Goal: Transaction & Acquisition: Purchase product/service

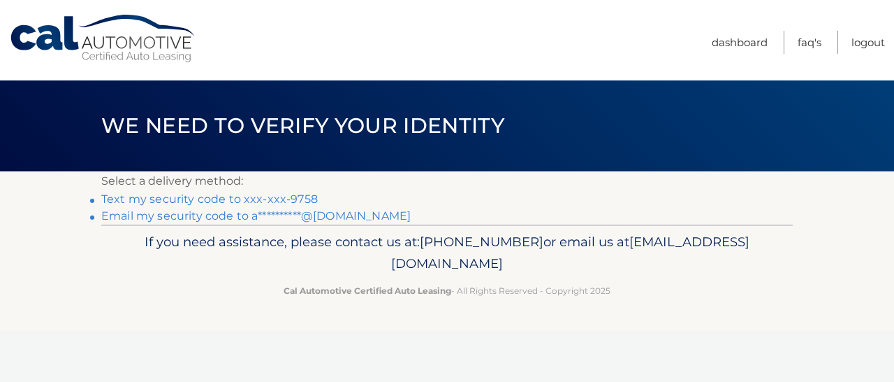
click at [259, 202] on link "Text my security code to xxx-xxx-9758" at bounding box center [209, 198] width 217 height 13
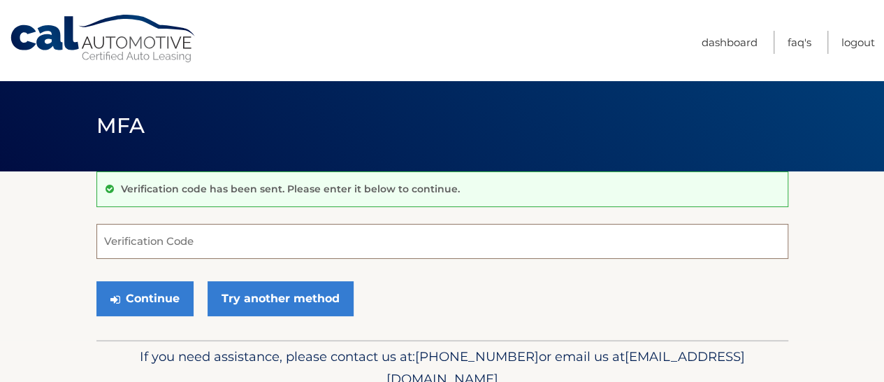
click at [210, 237] on input "Verification Code" at bounding box center [442, 241] width 692 height 35
type input "538163"
click at [96, 281] on button "Continue" at bounding box center [144, 298] width 97 height 35
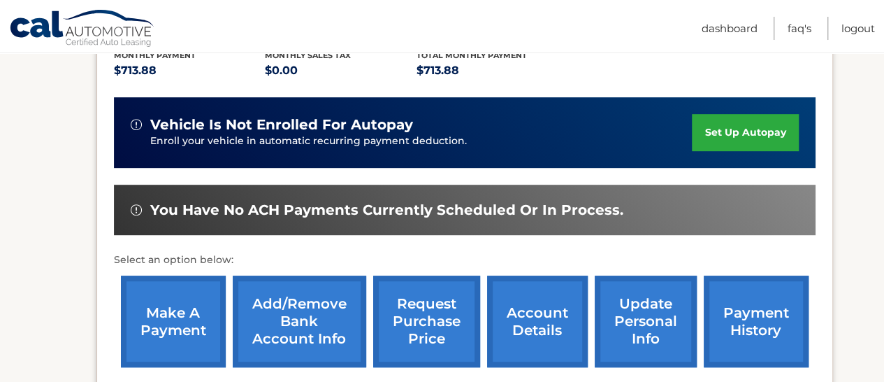
scroll to position [349, 0]
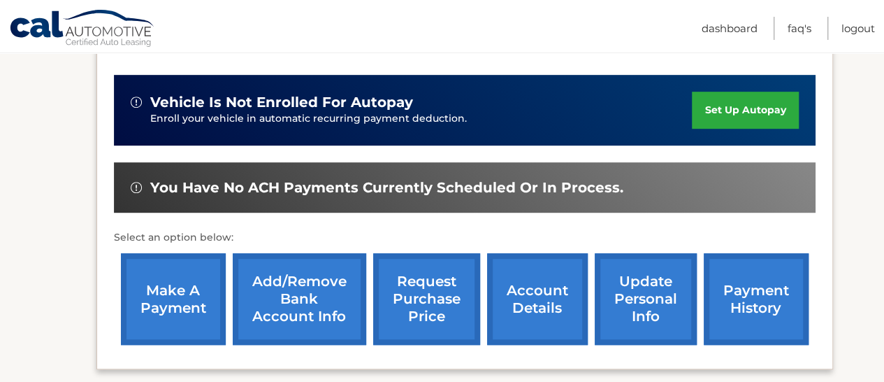
click at [191, 273] on link "make a payment" at bounding box center [173, 299] width 105 height 92
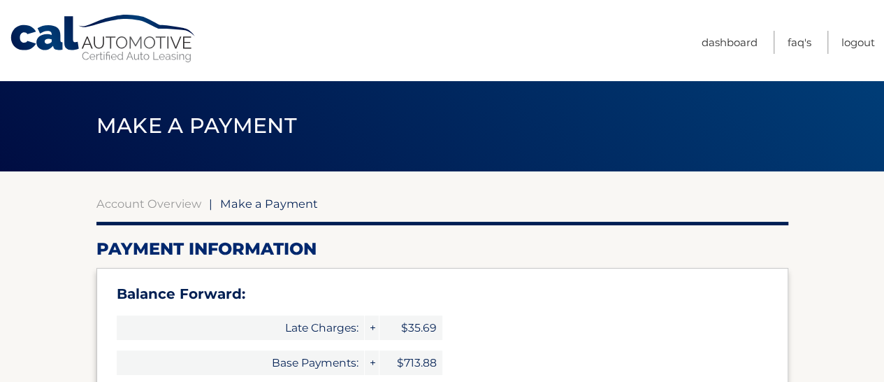
type input "1463.45"
select select "MTFiNDdlZWItYTY3MS00M2E2LWE5MGUtZmRmMWVmOTYyODg2"
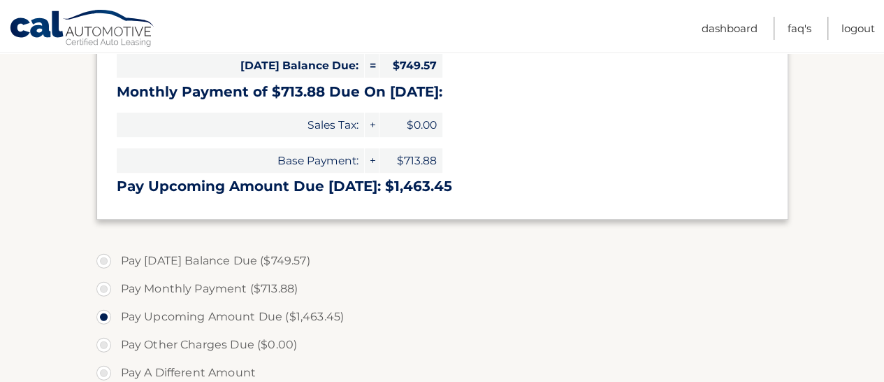
scroll to position [419, 0]
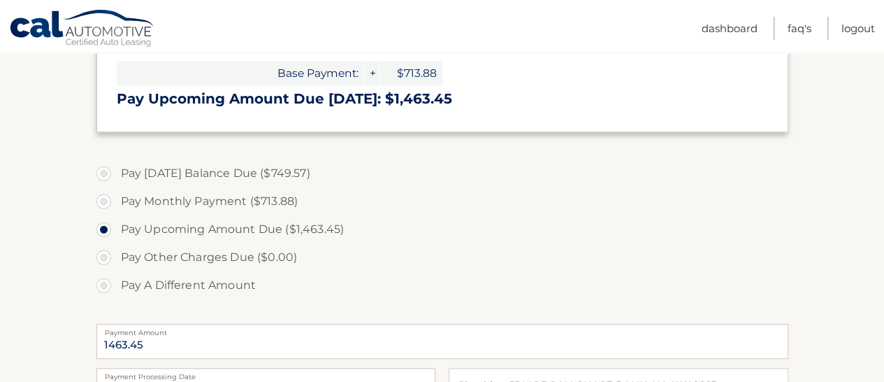
click at [119, 202] on label "Pay Monthly Payment ($713.88)" at bounding box center [442, 201] width 692 height 28
click at [116, 202] on input "Pay Monthly Payment ($713.88)" at bounding box center [109, 198] width 14 height 22
radio input "true"
type input "713.88"
click at [140, 170] on label "Pay Today's Balance Due ($749.57)" at bounding box center [442, 173] width 692 height 28
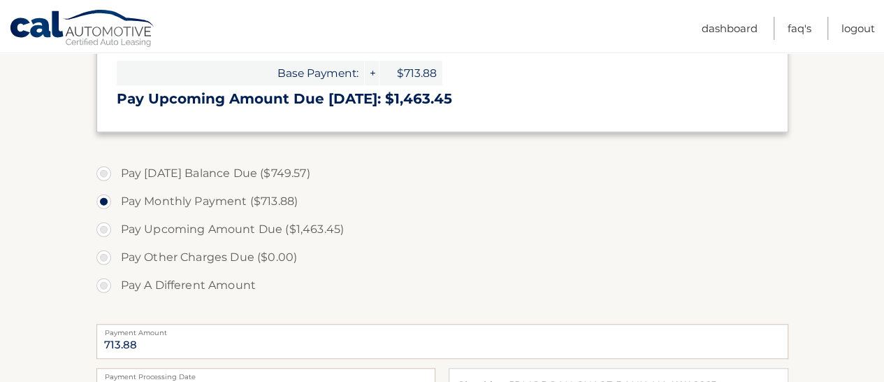
click at [116, 170] on input "Pay Today's Balance Due ($749.57)" at bounding box center [109, 170] width 14 height 22
radio input "true"
type input "749.57"
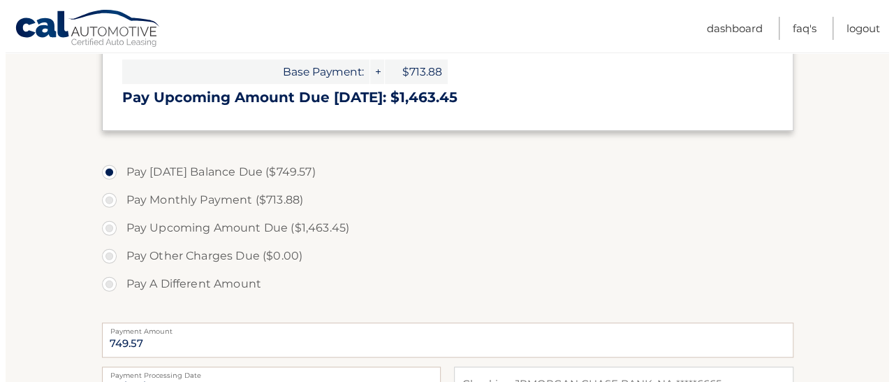
scroll to position [699, 0]
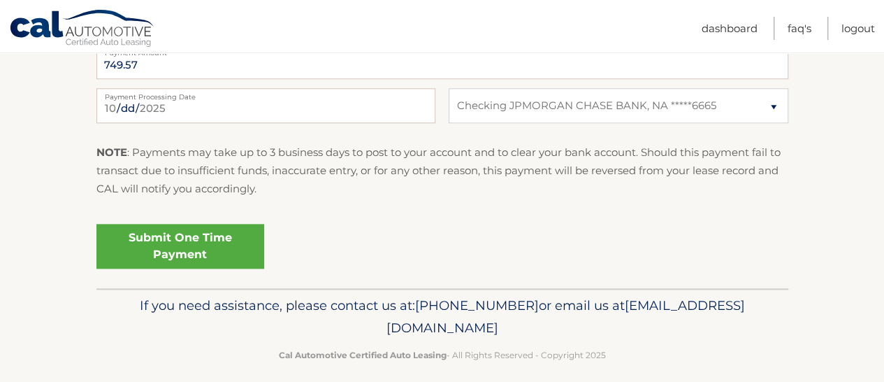
click at [184, 246] on link "Submit One Time Payment" at bounding box center [180, 246] width 168 height 45
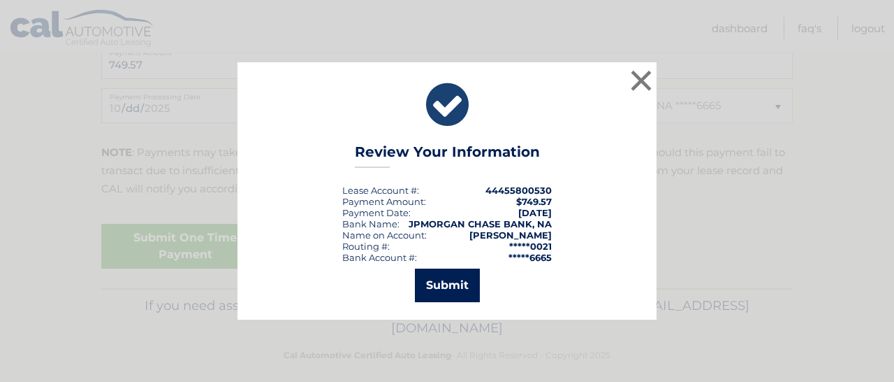
click at [454, 283] on button "Submit" at bounding box center [447, 285] width 65 height 34
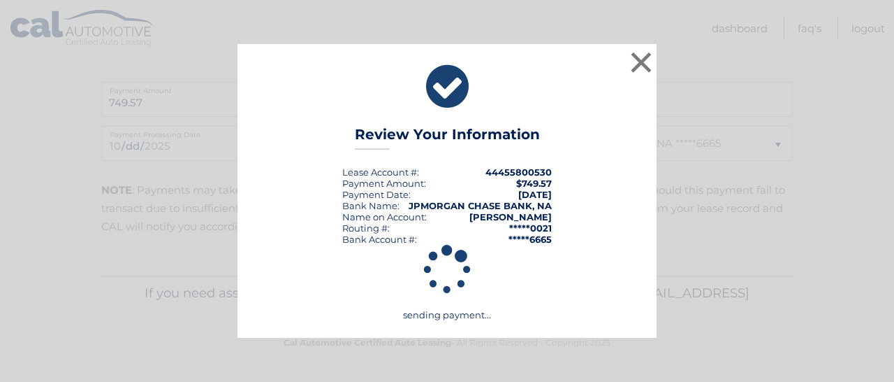
scroll to position [660, 0]
